Goal: Use online tool/utility

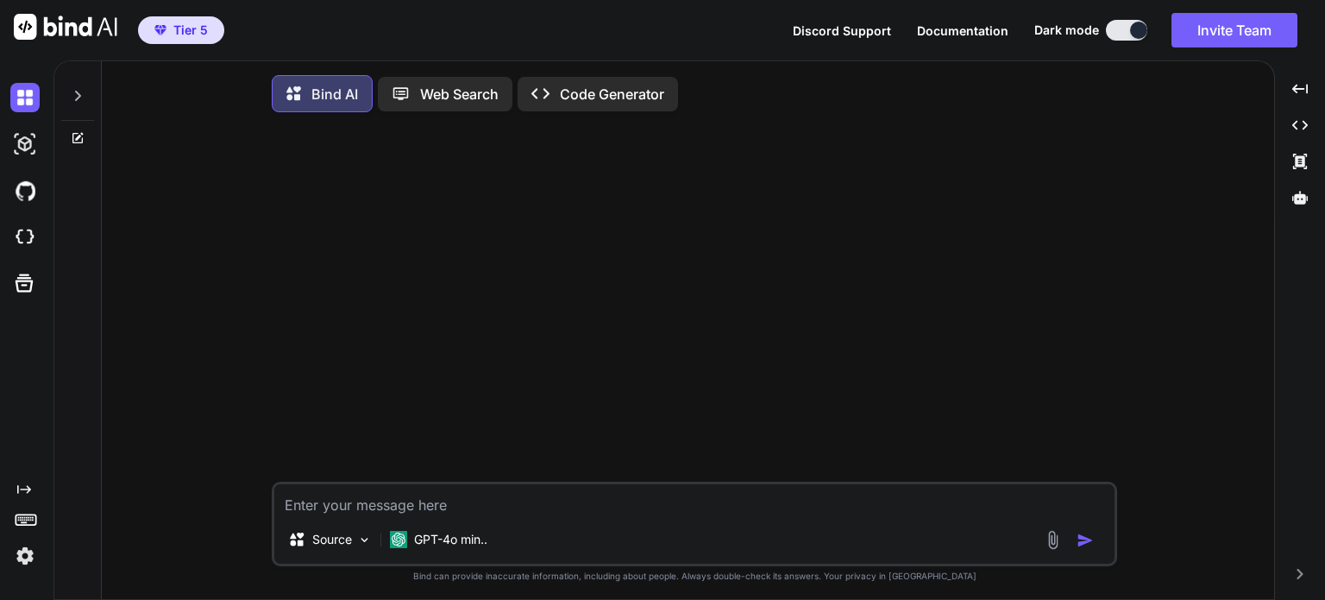
type textarea "x"
click at [31, 237] on img at bounding box center [24, 237] width 29 height 29
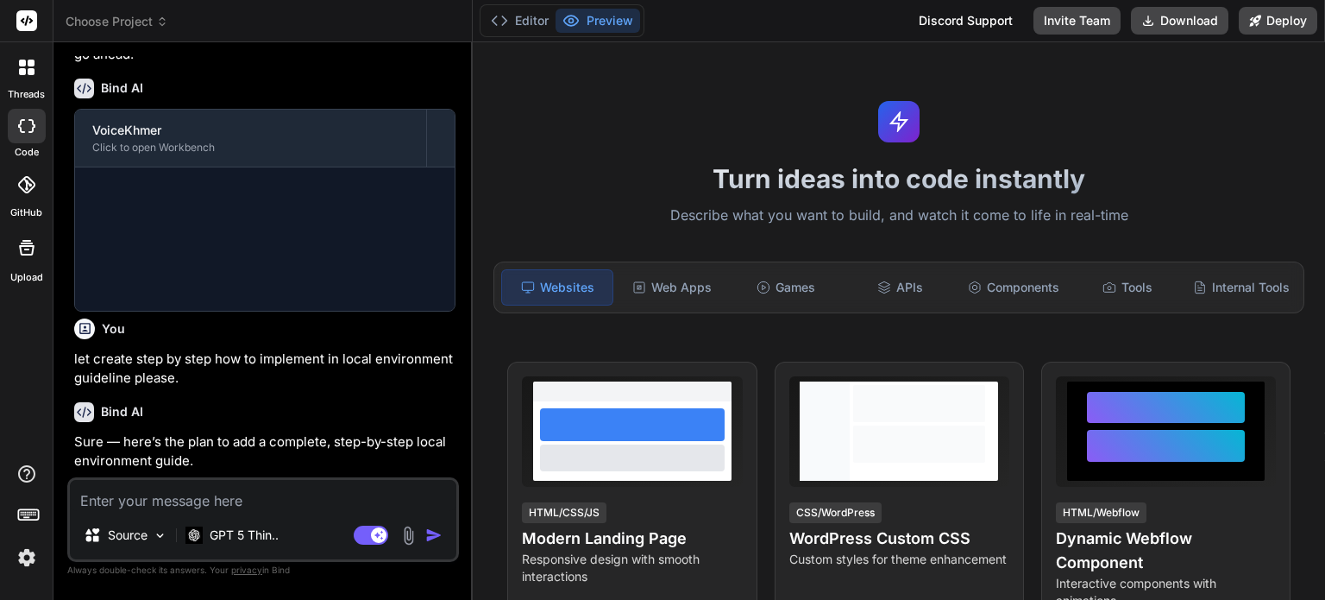
scroll to position [1066, 0]
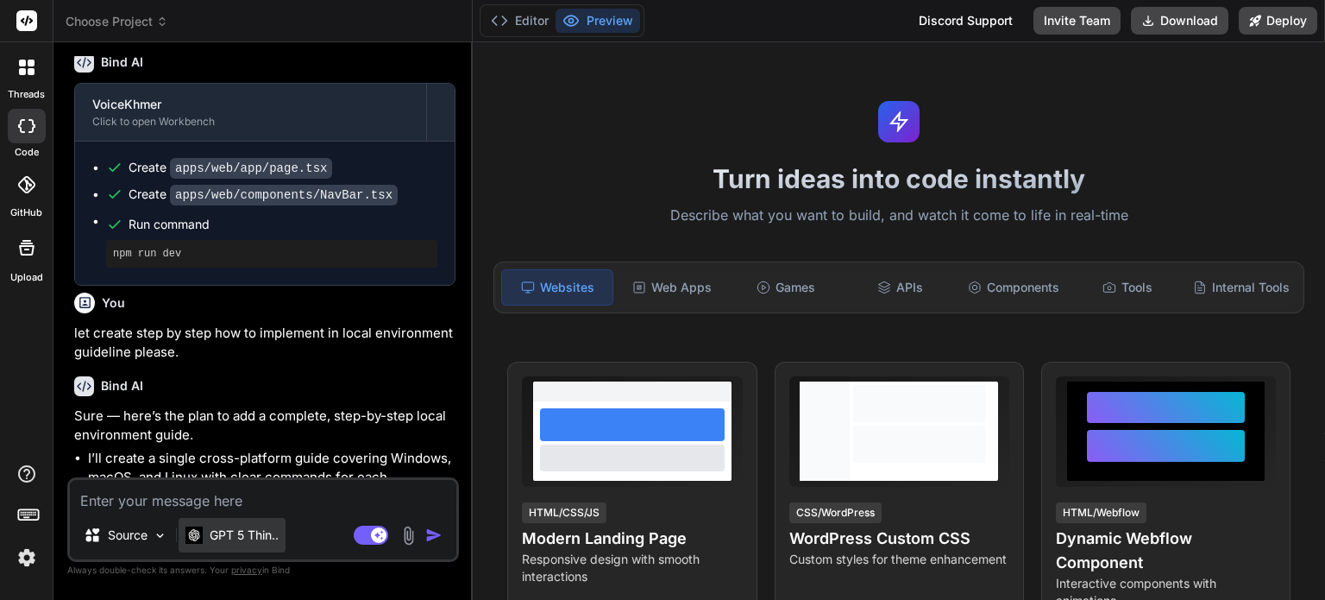
click at [265, 531] on p "GPT 5 Thin.." at bounding box center [244, 534] width 69 height 17
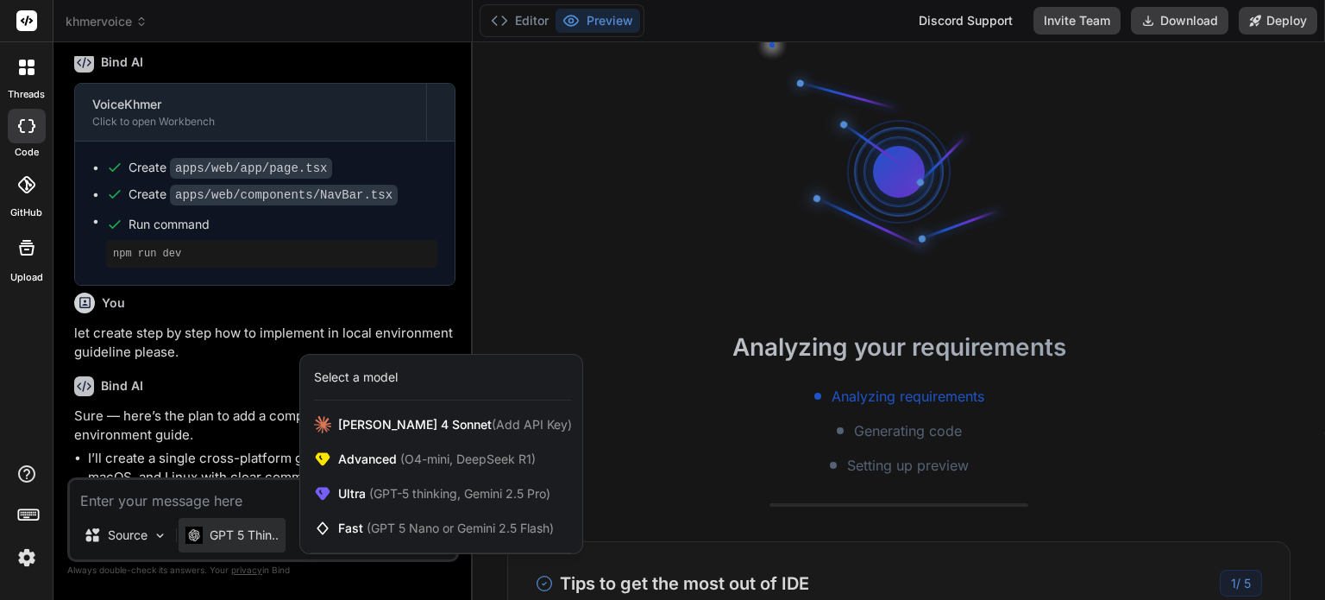
type textarea "x"
